Goal: Information Seeking & Learning: Understand process/instructions

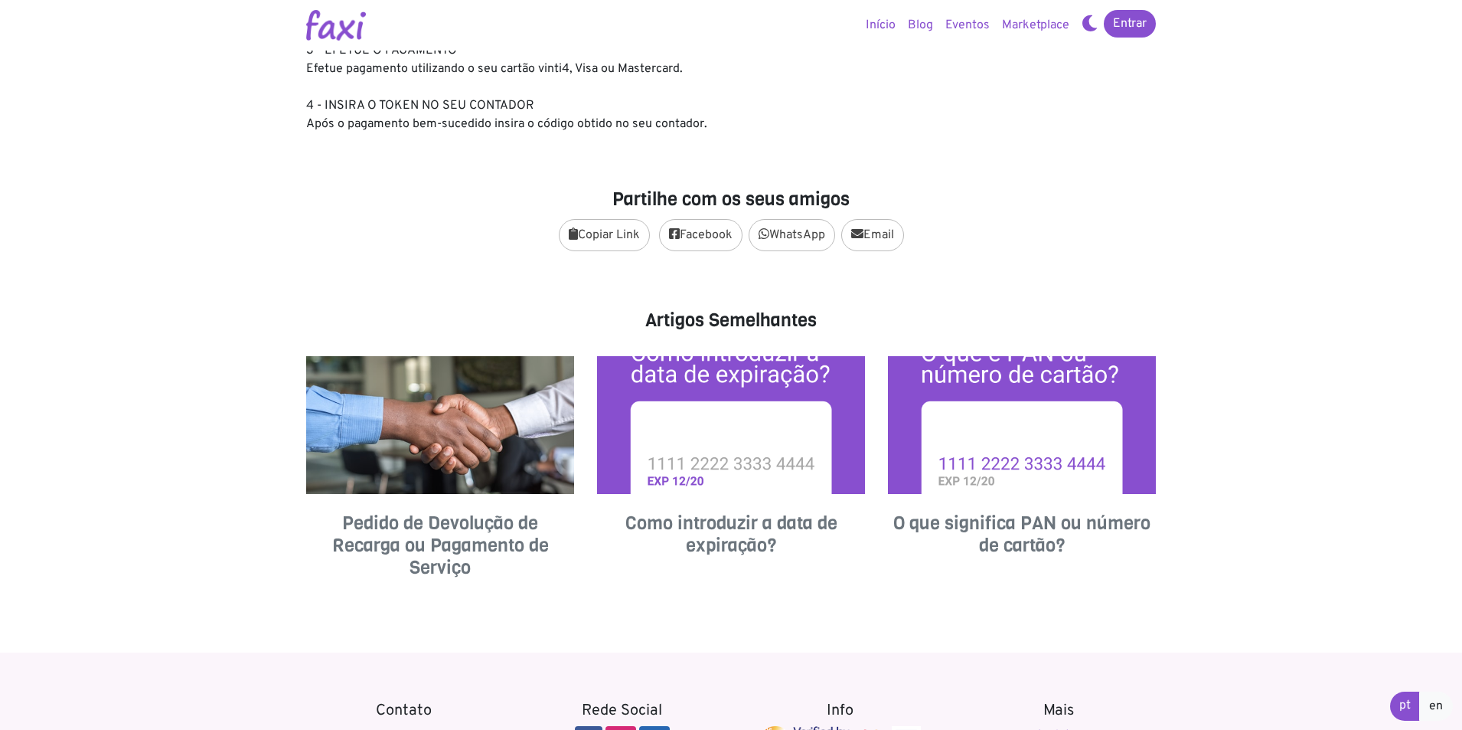
scroll to position [459, 0]
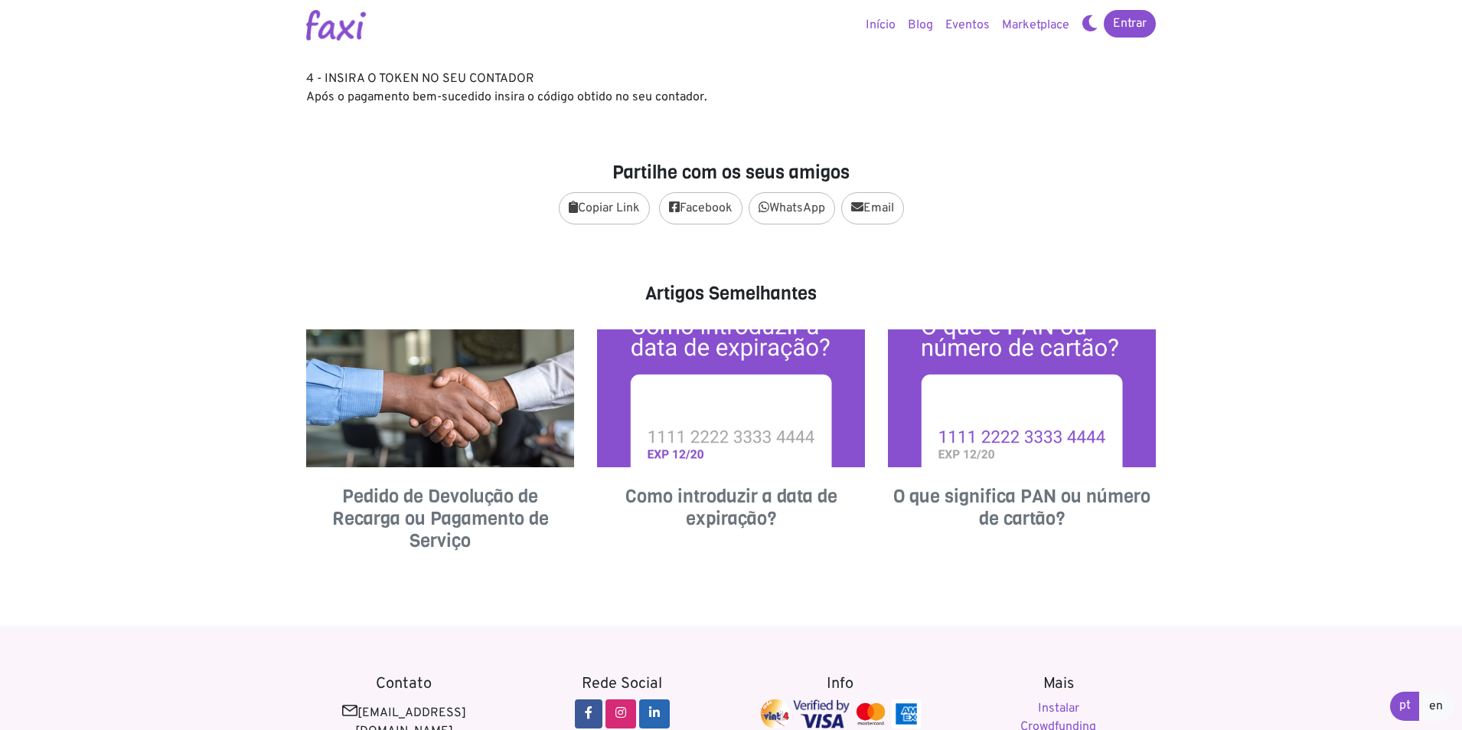
click at [426, 514] on h4 "Pedido de Devolução de Recarga ou Pagamento de Serviço" at bounding box center [440, 518] width 268 height 66
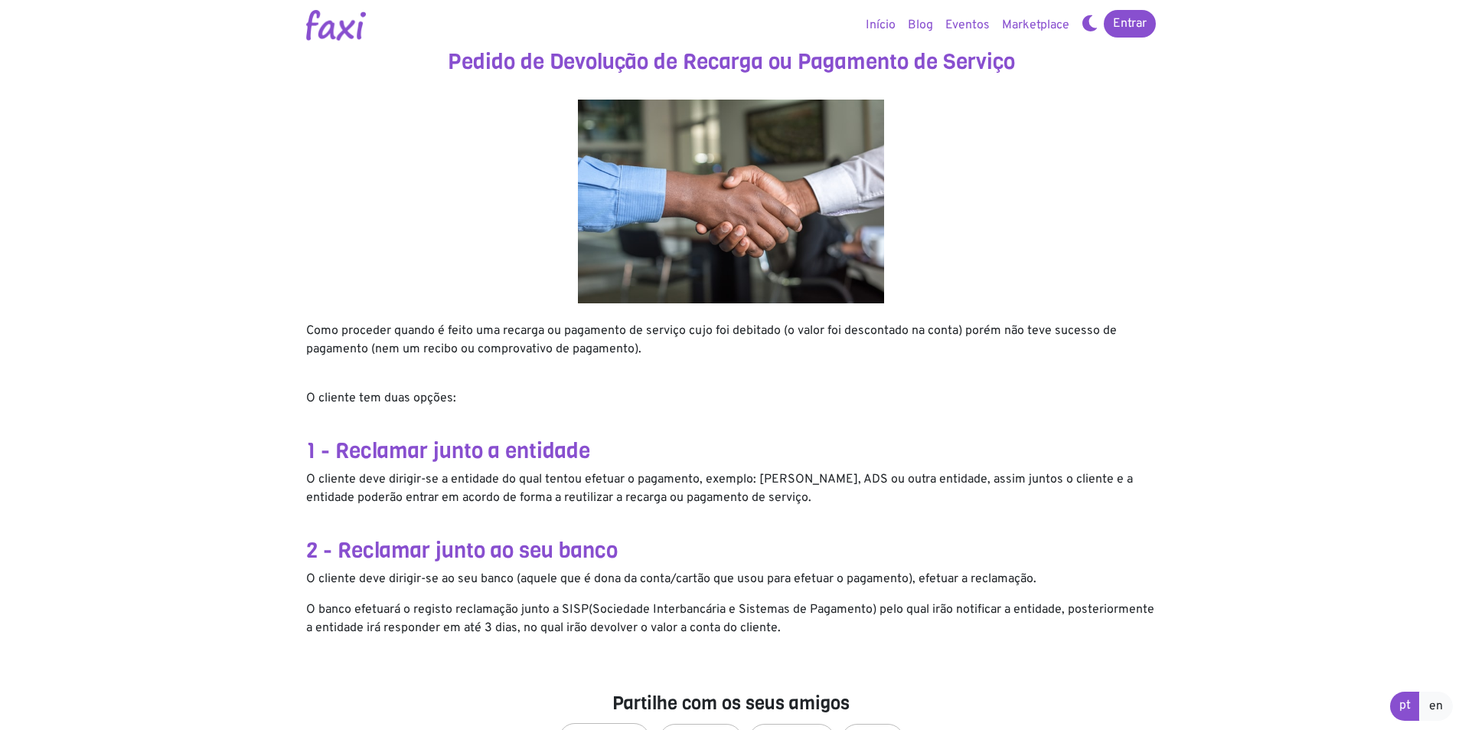
click at [887, 20] on link "Início" at bounding box center [881, 25] width 42 height 31
